Goal: Task Accomplishment & Management: Manage account settings

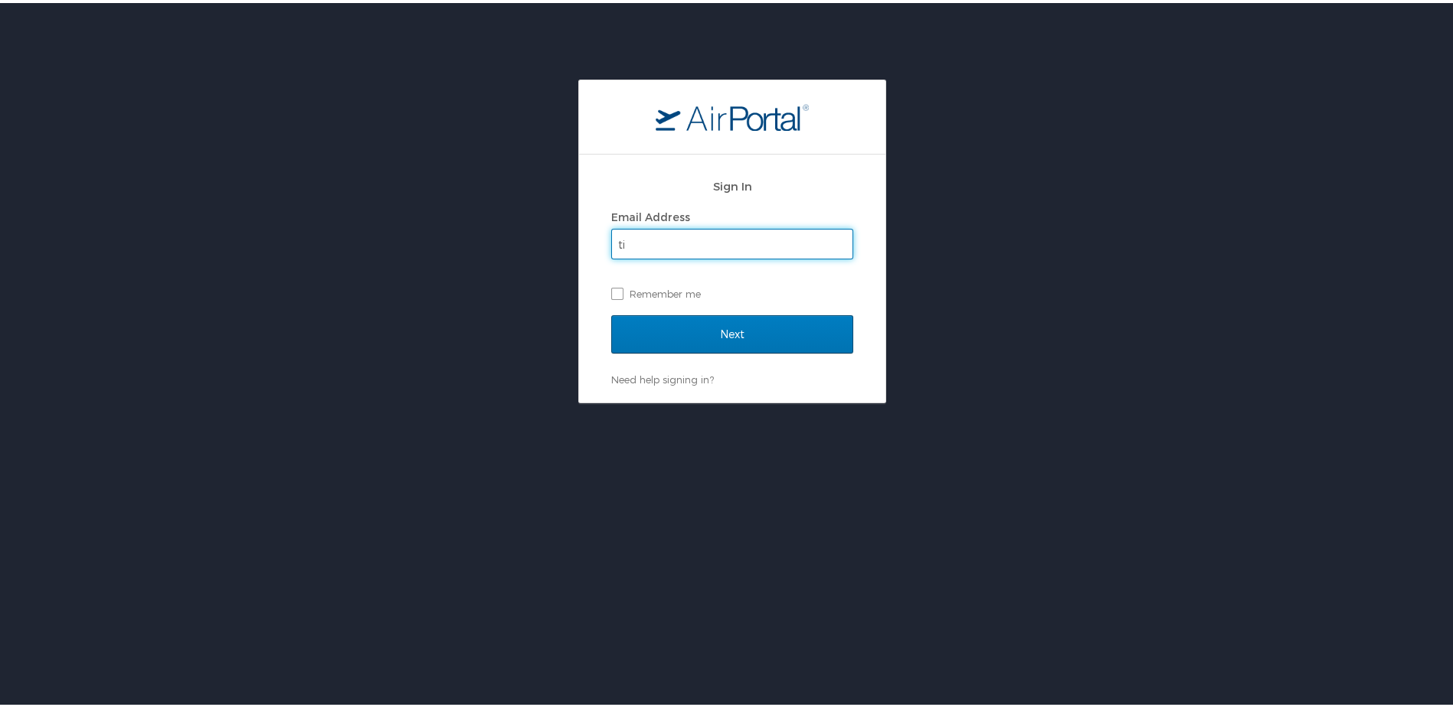
type input "t"
type input "BBHopkins79"
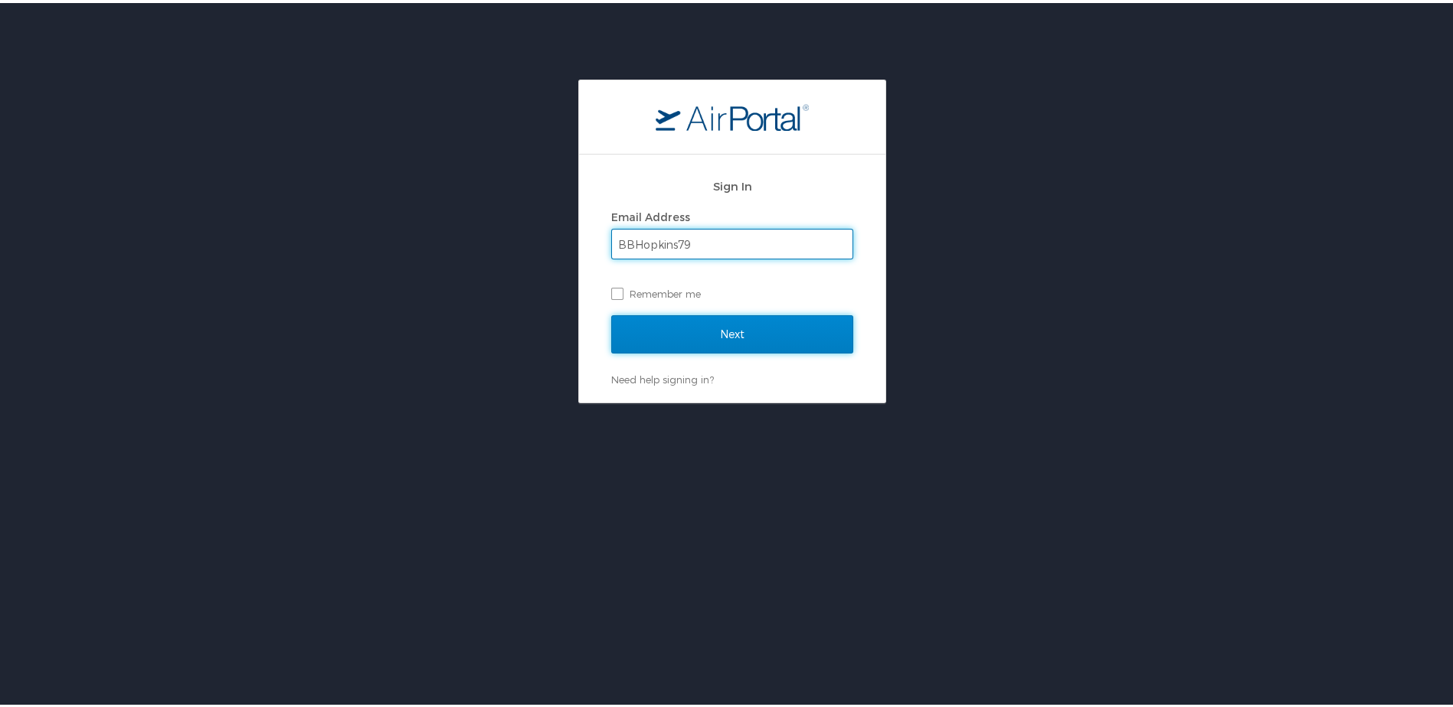
click at [709, 338] on input "Next" at bounding box center [732, 331] width 242 height 38
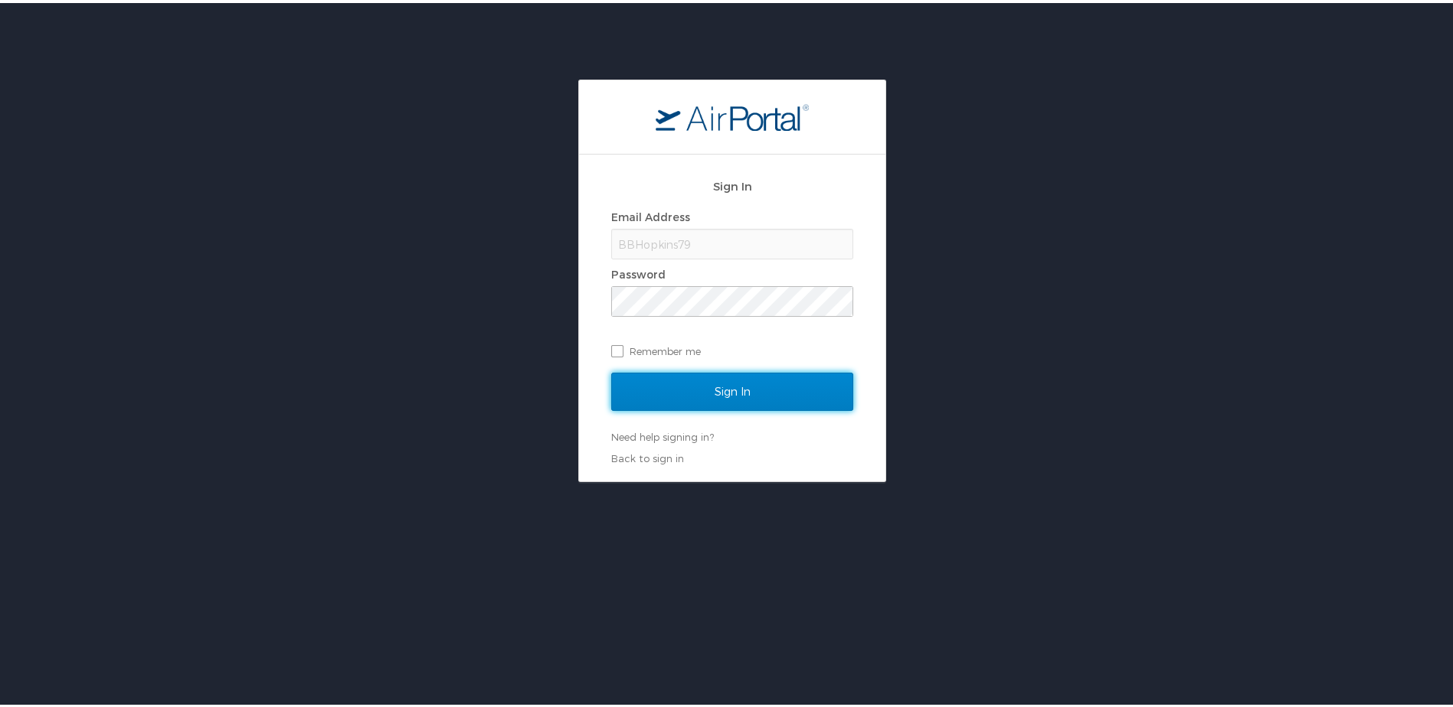
click at [744, 386] on input "Sign In" at bounding box center [732, 389] width 242 height 38
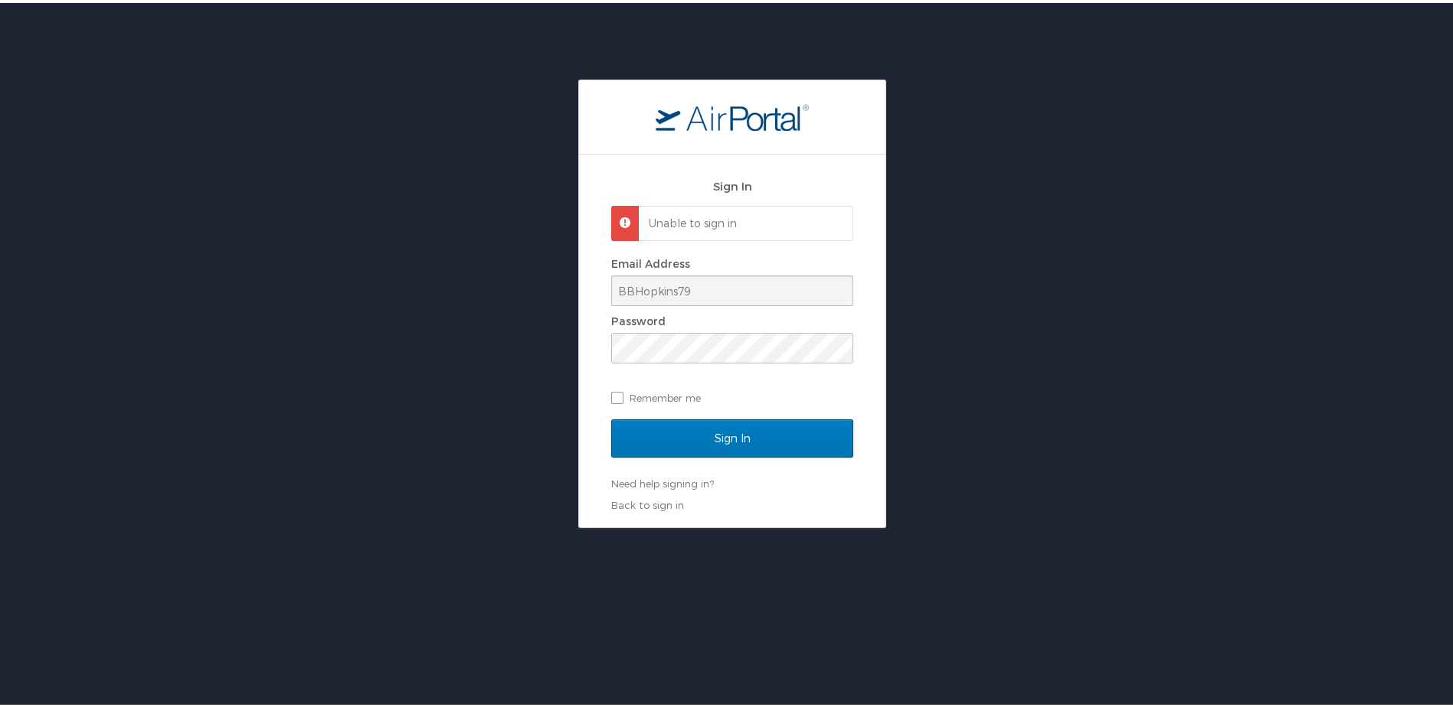
click at [465, 384] on div "Sign In Unable to sign in Email Address BBHopkins79 Password Remember me Sign I…" at bounding box center [732, 301] width 1464 height 449
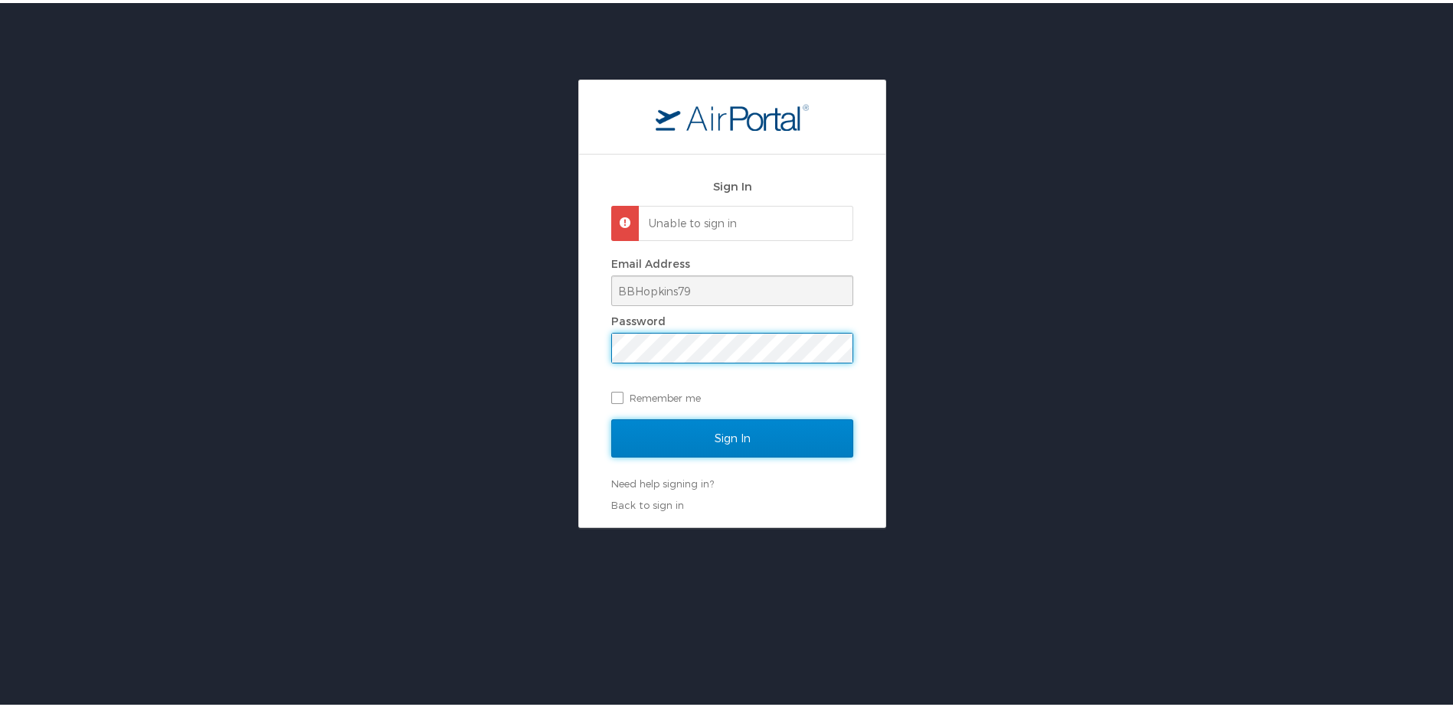
click at [717, 434] on input "Sign In" at bounding box center [732, 436] width 242 height 38
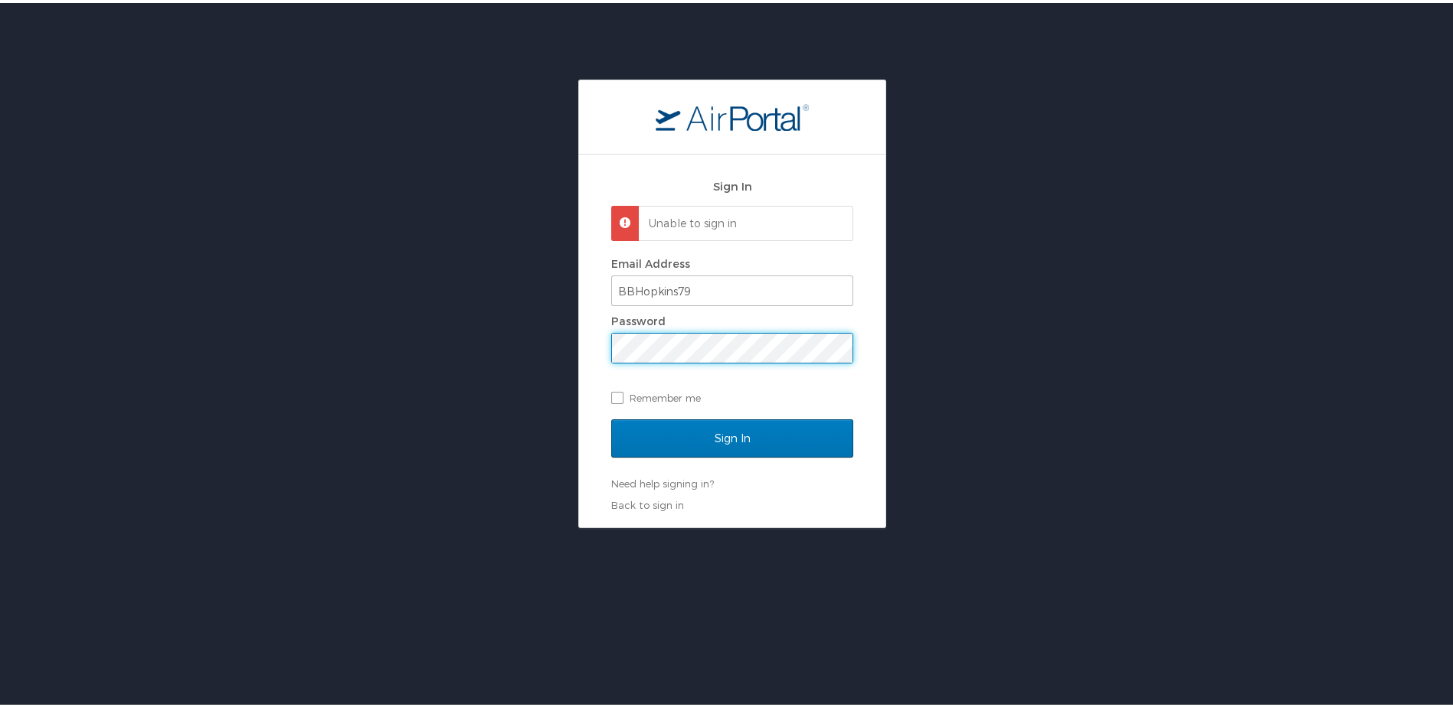
click at [517, 357] on div "Sign In Unable to sign in Email Address BBHopkins79 Password Remember me Sign I…" at bounding box center [732, 301] width 1464 height 449
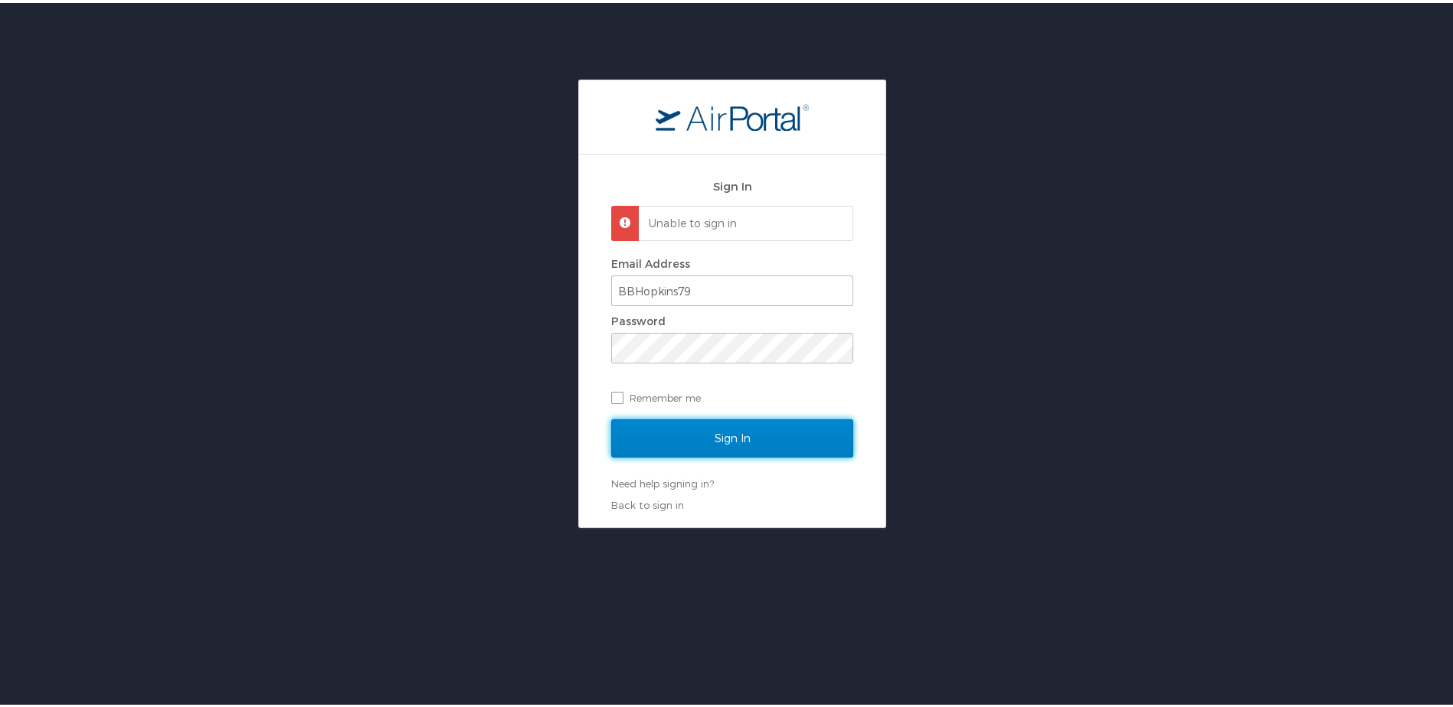
click at [752, 430] on input "Sign In" at bounding box center [732, 436] width 242 height 38
click at [710, 442] on input "Sign In" at bounding box center [732, 436] width 242 height 38
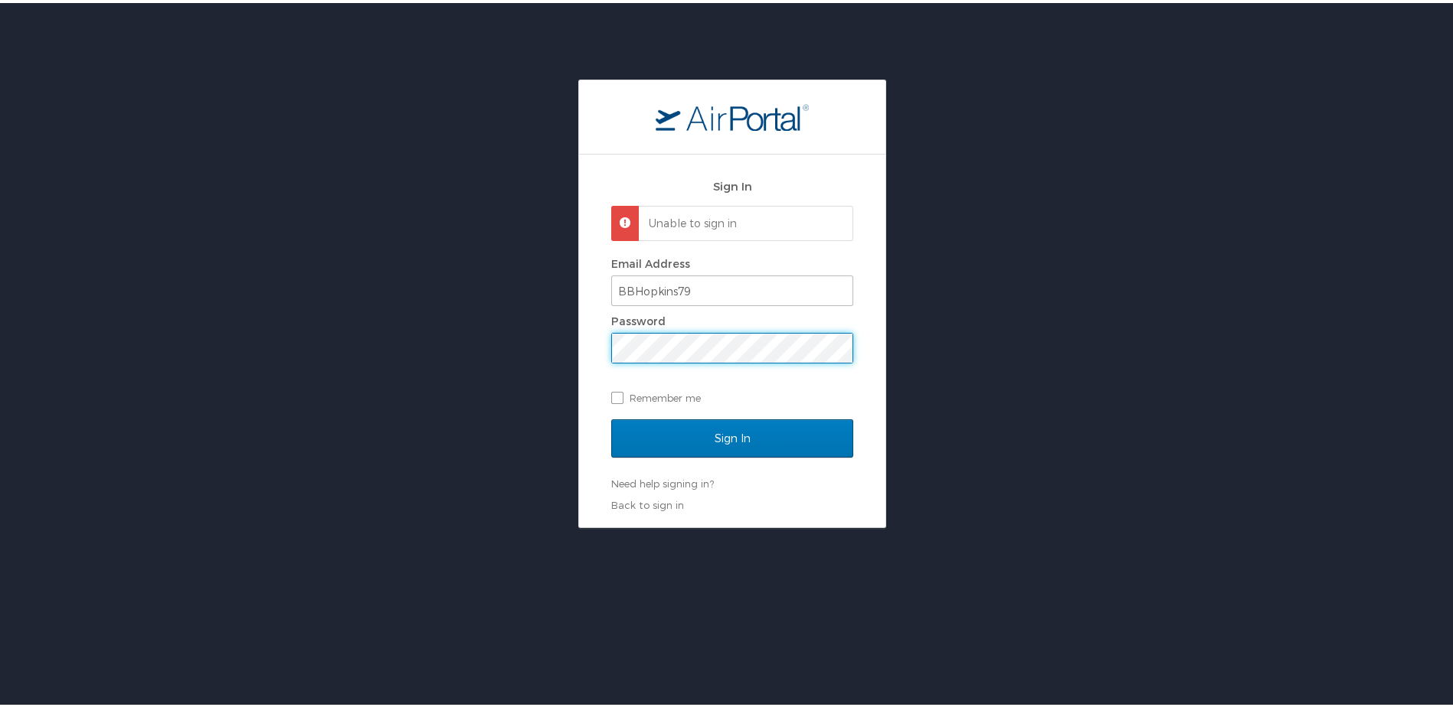
click at [495, 415] on div "Sign In Unable to sign in Email Address BBHopkins79 Password Remember me Sign I…" at bounding box center [732, 301] width 1464 height 449
click at [611, 417] on input "Sign In" at bounding box center [732, 436] width 242 height 38
